Goal: Information Seeking & Learning: Learn about a topic

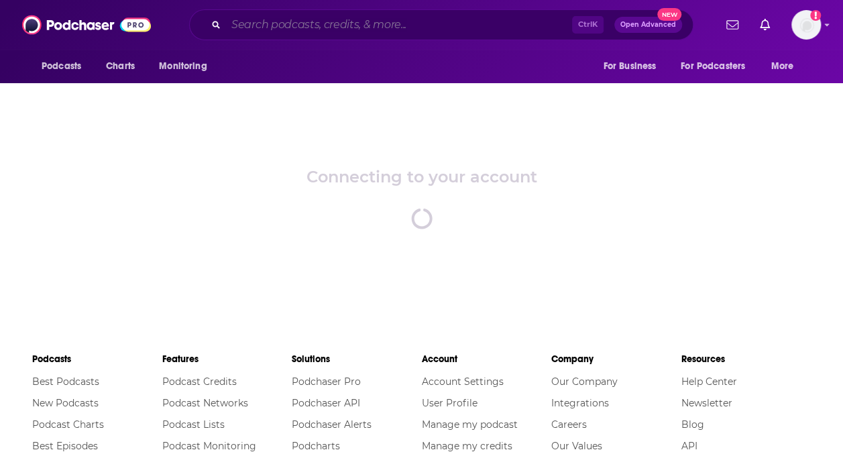
click at [257, 23] on input "Search podcasts, credits, & more..." at bounding box center [399, 24] width 346 height 21
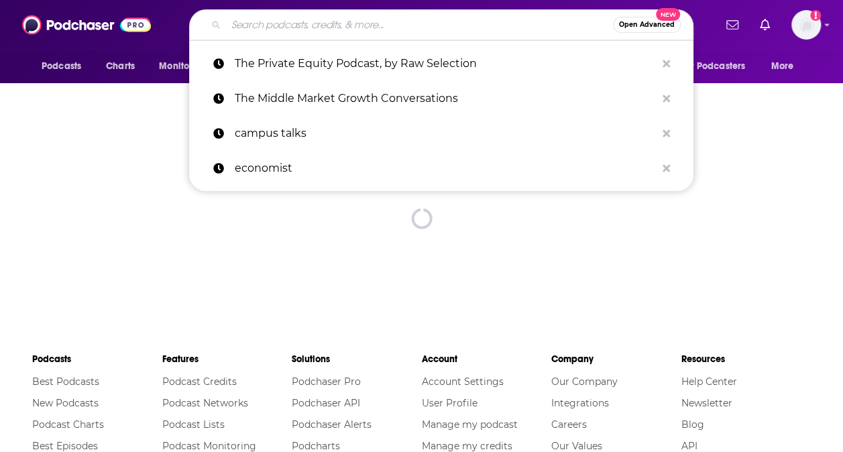
paste input "Economist Podcasts"
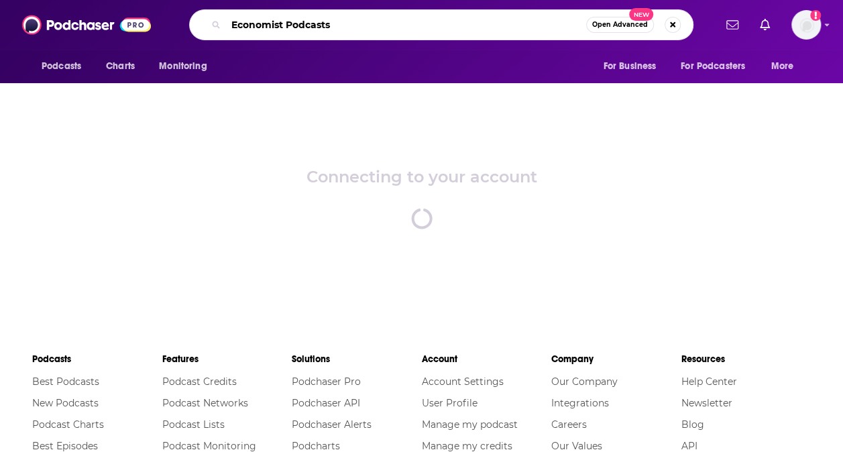
type input "Economist Podcasts"
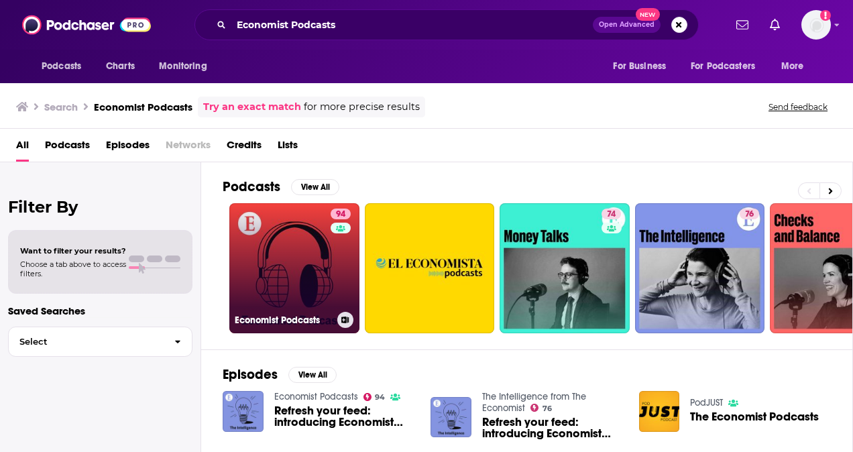
click at [312, 235] on link "94 Economist Podcasts" at bounding box center [294, 268] width 130 height 130
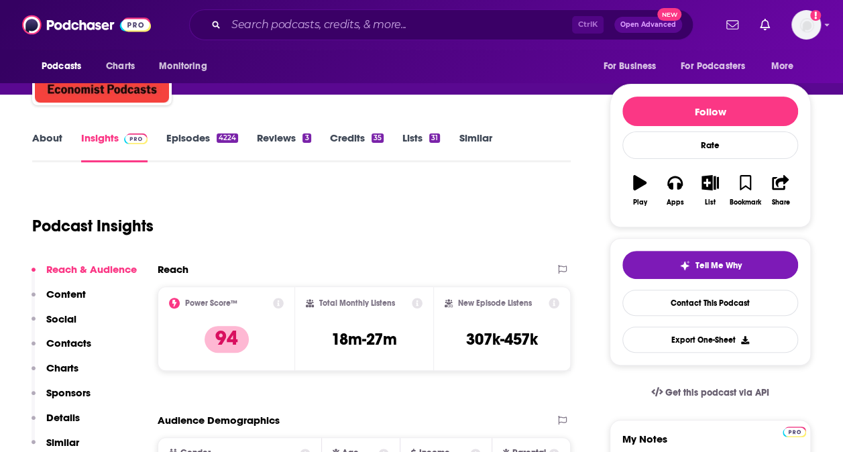
scroll to position [127, 0]
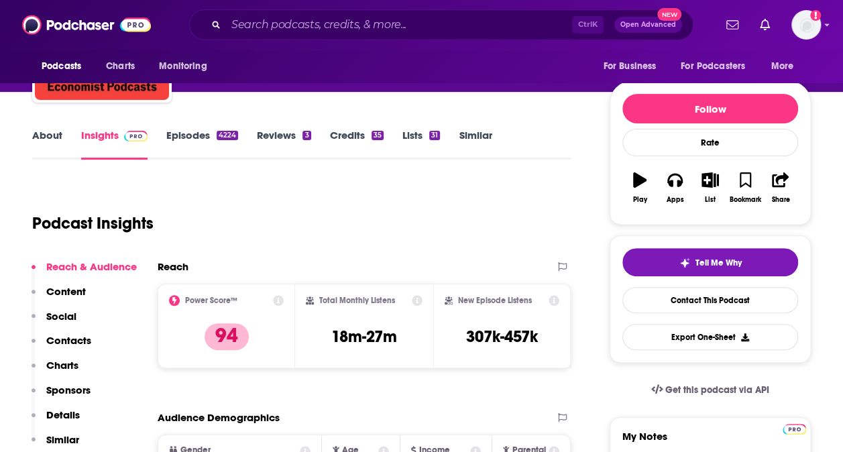
click at [218, 134] on div "4224" at bounding box center [227, 135] width 21 height 9
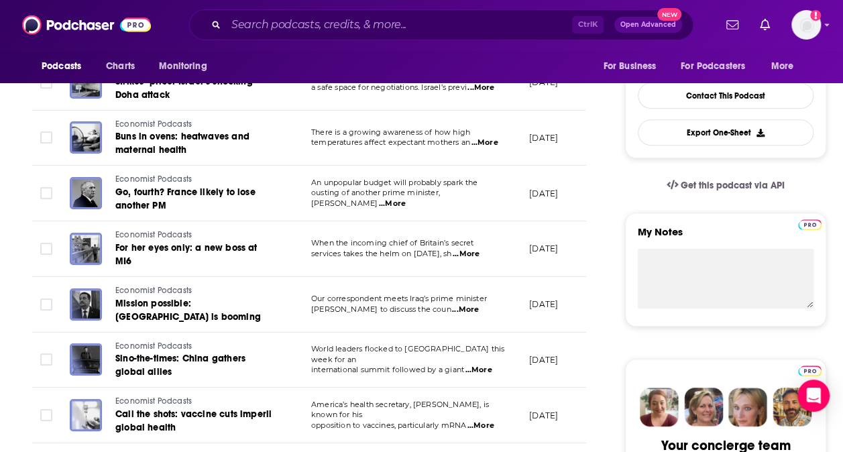
scroll to position [331, 0]
